Goal: Contribute content

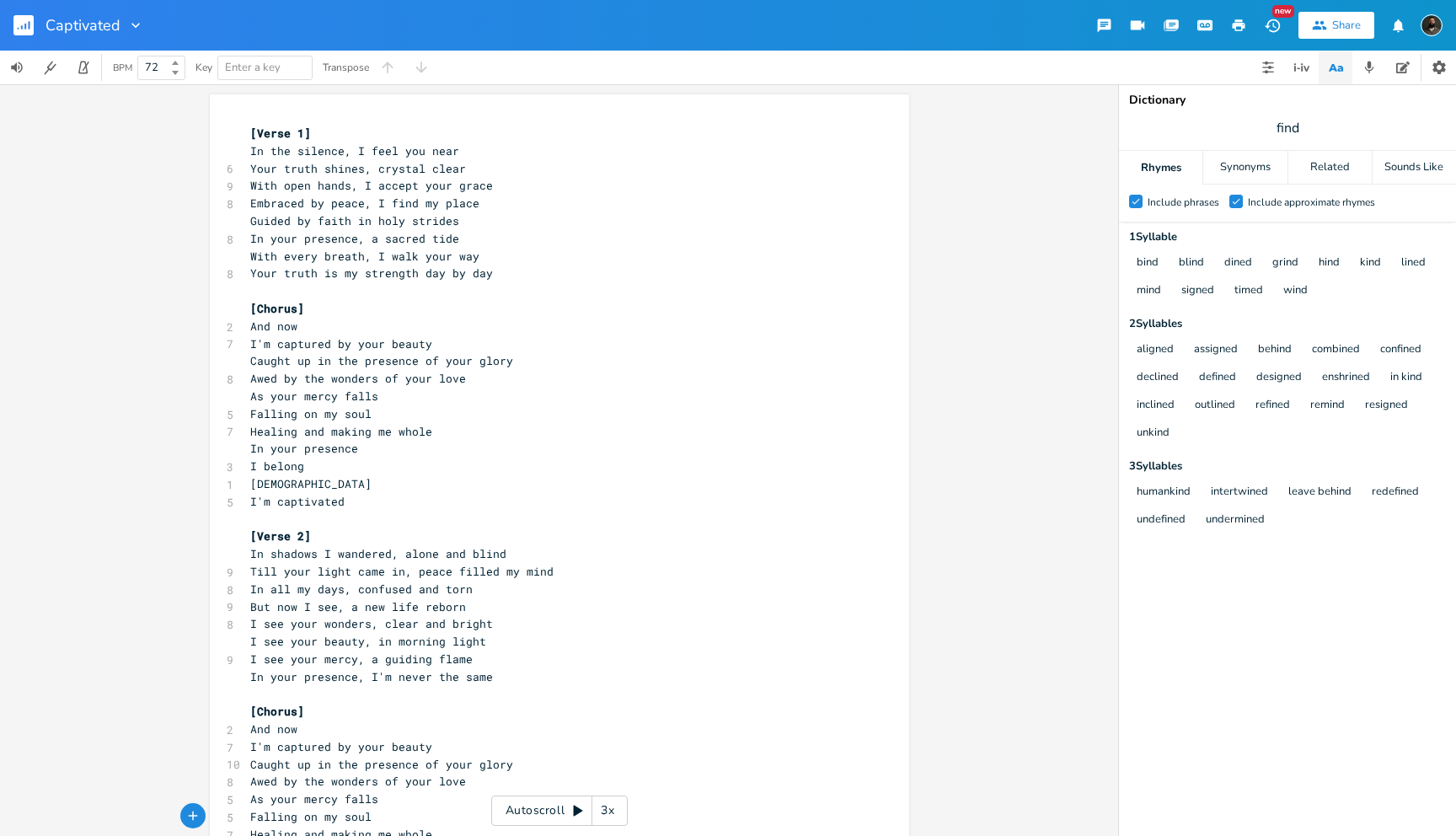
scroll to position [0, 103]
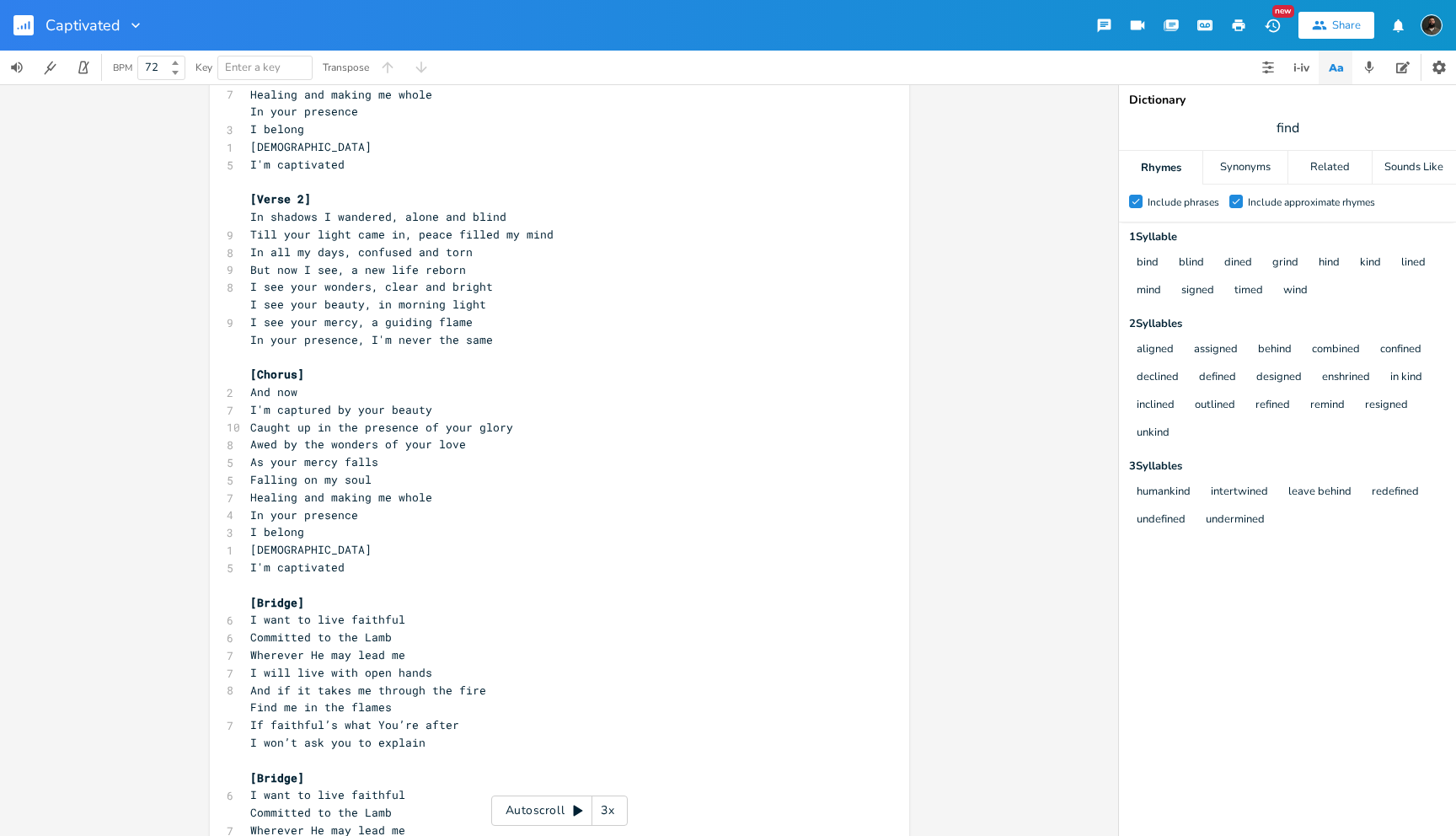
click at [129, 26] on icon "button" at bounding box center [136, 26] width 17 height 17
click at [99, 35] on div "Captivated" at bounding box center [94, 25] width 98 height 50
click at [27, 26] on rect "button" at bounding box center [24, 26] width 21 height 21
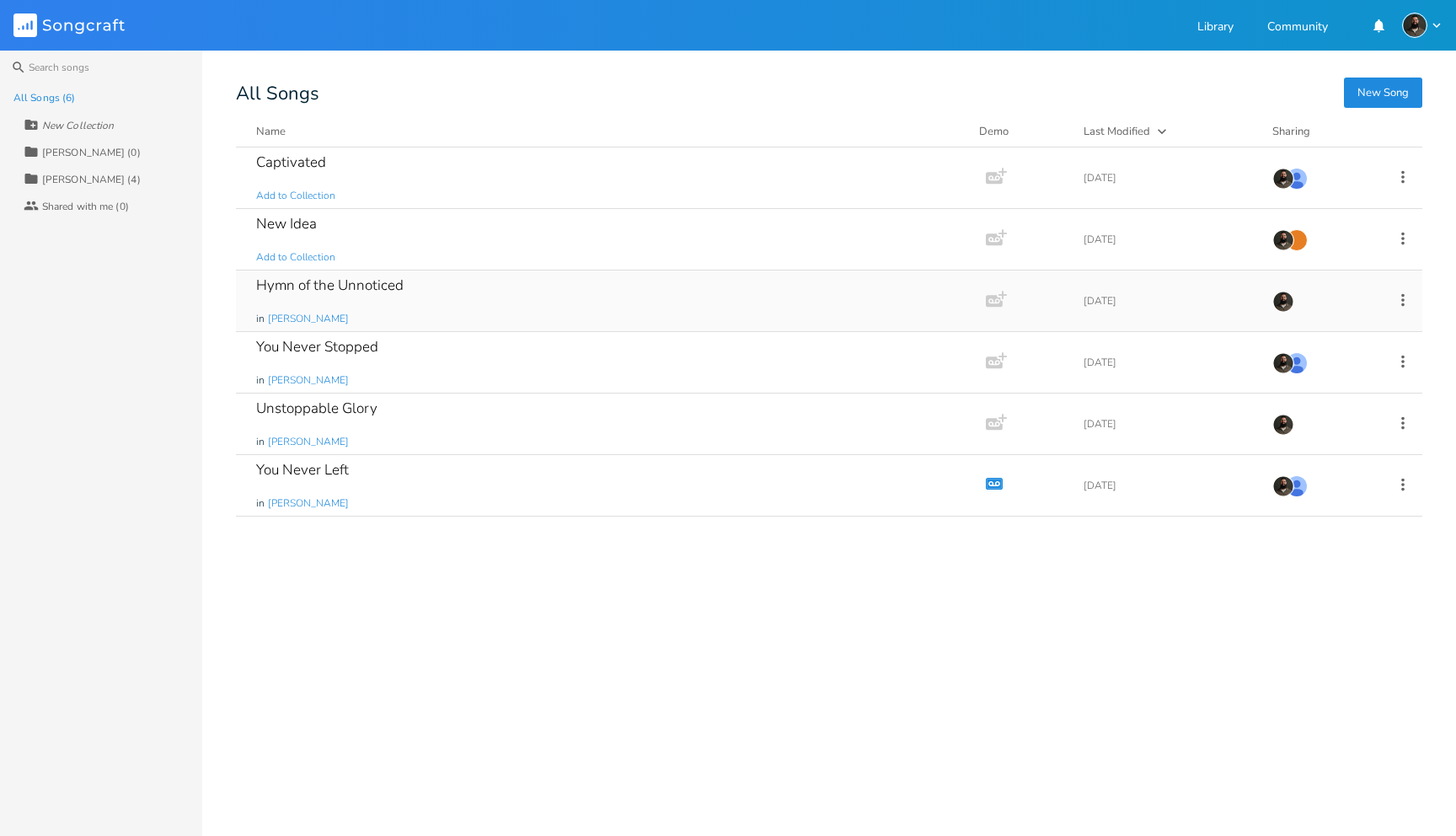
click at [362, 286] on div "Hymn of the Unnoticed" at bounding box center [330, 285] width 148 height 15
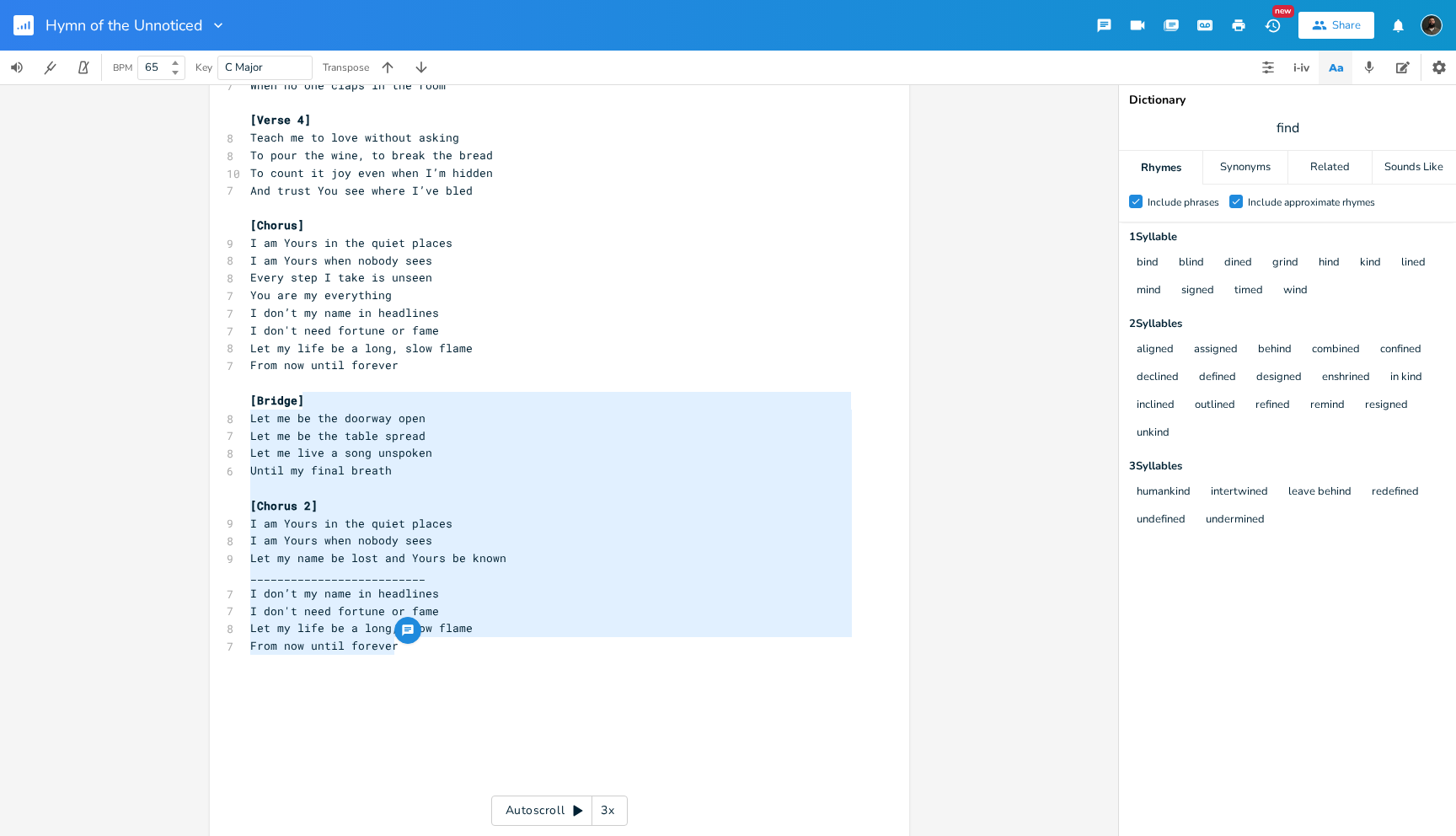
scroll to position [333, 0]
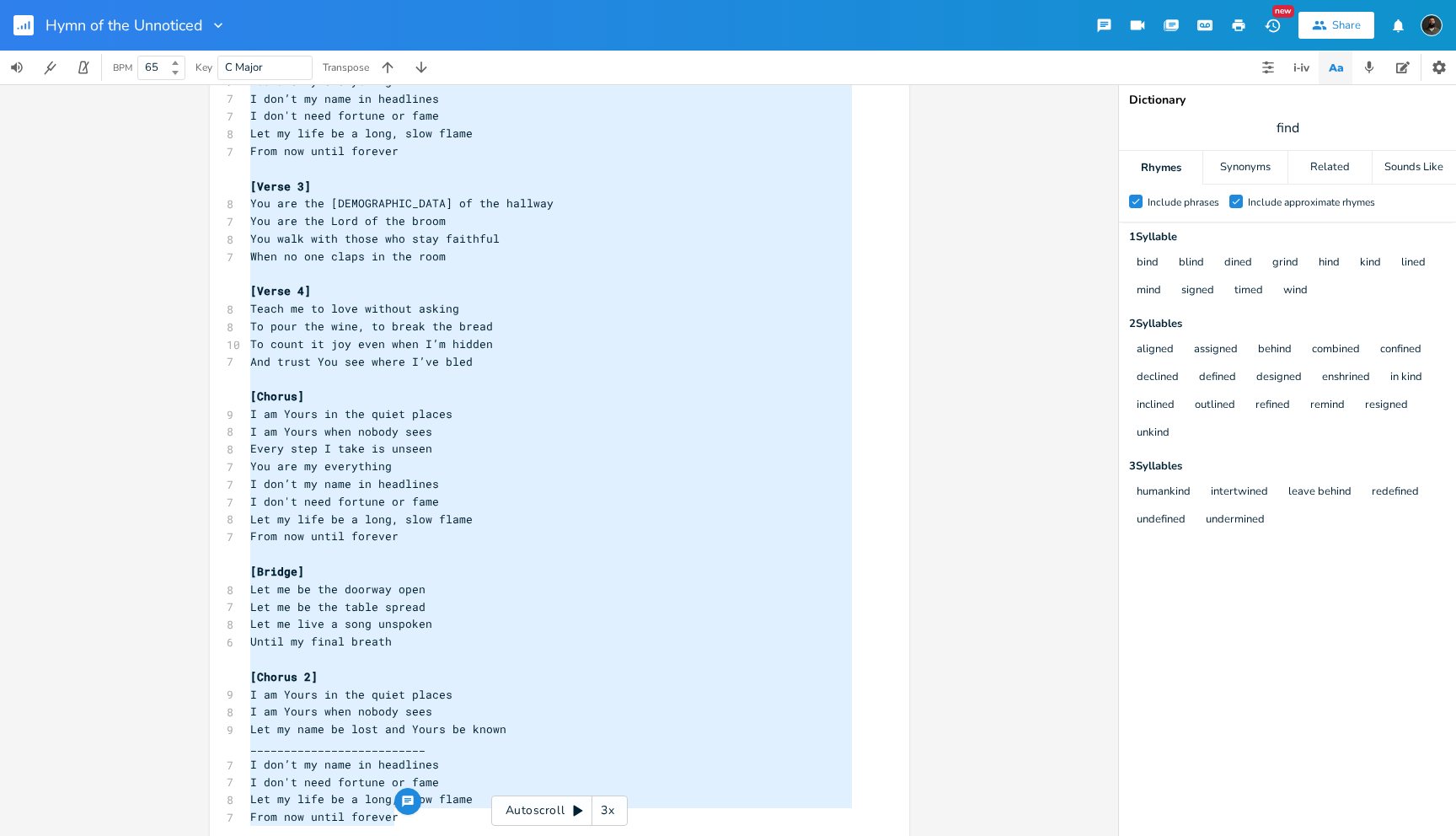
drag, startPoint x: 399, startPoint y: 492, endPoint x: 272, endPoint y: 54, distance: 456.0
click at [272, 54] on div "Hymn of the Unnoticed New Share BPM 65 Key C Major Transpose x [Verse 1] 8 You …" at bounding box center [728, 418] width 1456 height 836
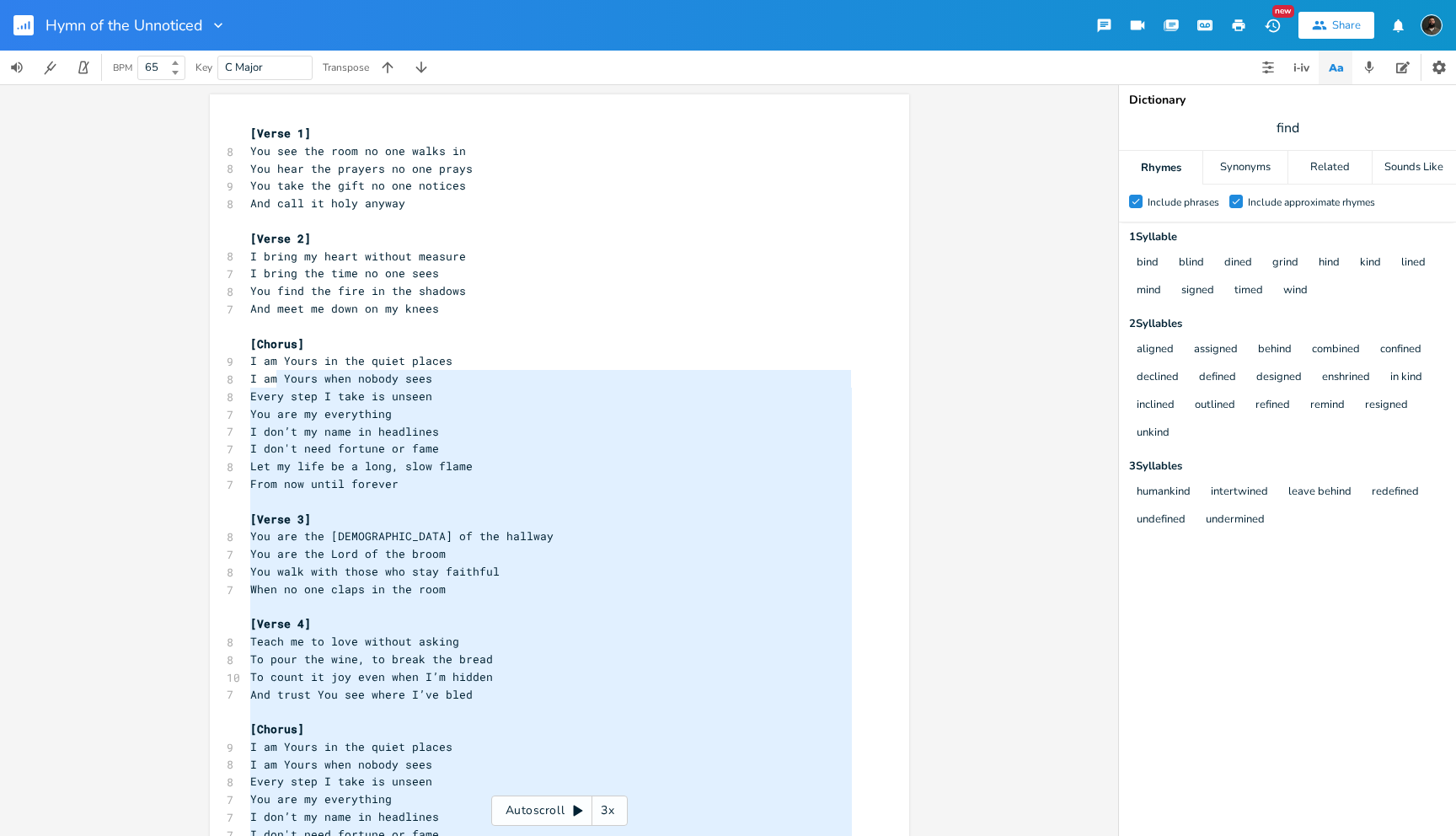
type textarea "[Lorem 4] Ips dol sit amet co adi elits do Eiu temp inc utlabor et dol magna Al…"
click at [250, 132] on span "[Verse 1]" at bounding box center [280, 133] width 61 height 15
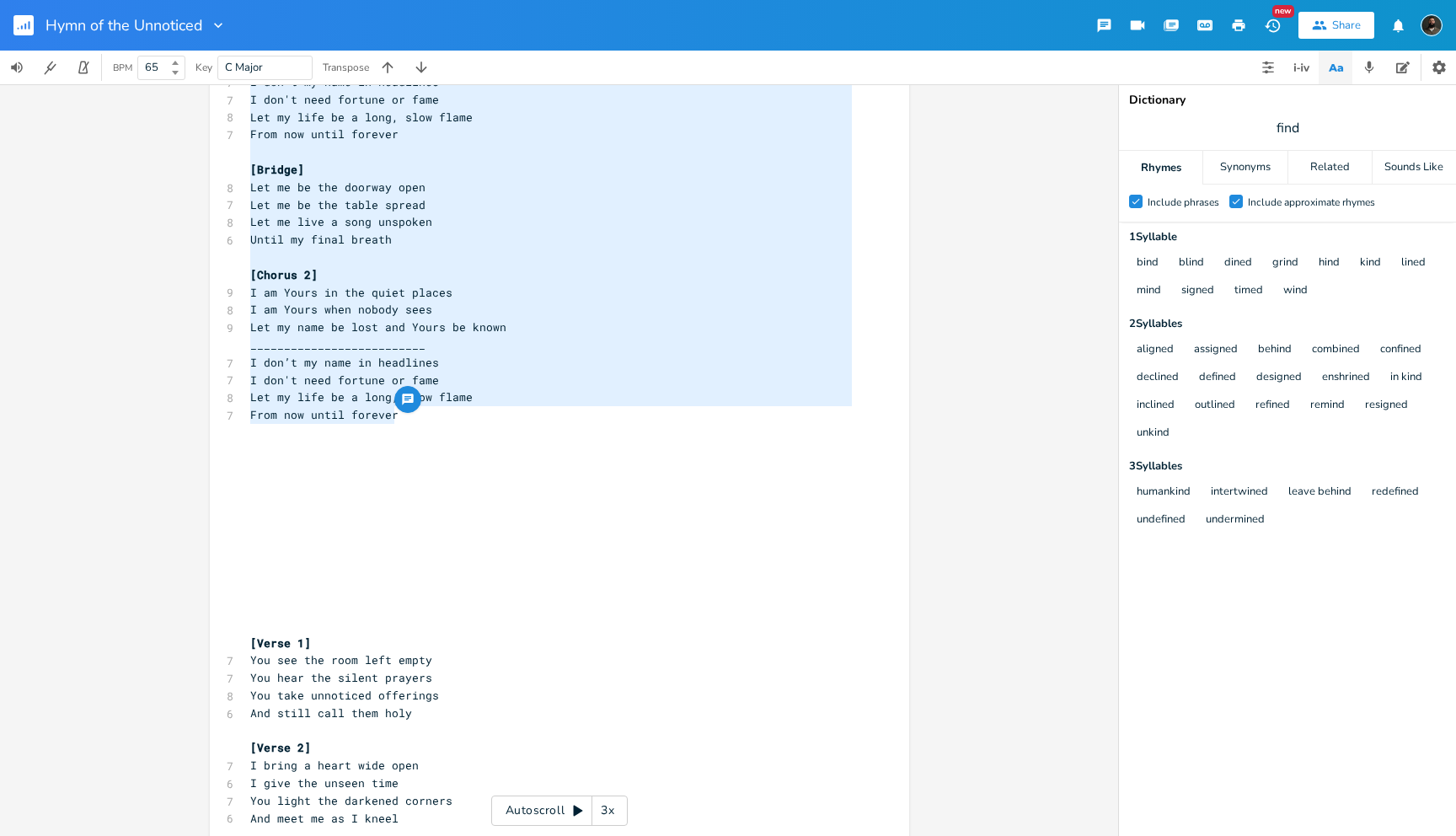
scroll to position [517, 0]
